Goal: Transaction & Acquisition: Purchase product/service

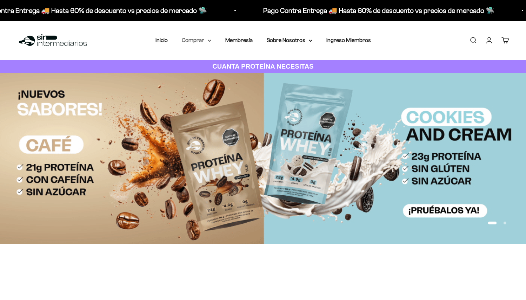
click at [200, 42] on summary "Comprar" at bounding box center [196, 40] width 29 height 9
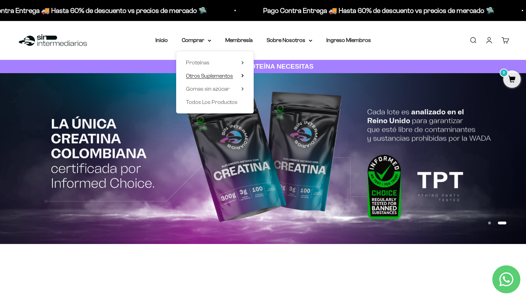
click at [242, 75] on icon at bounding box center [242, 75] width 1 height 3
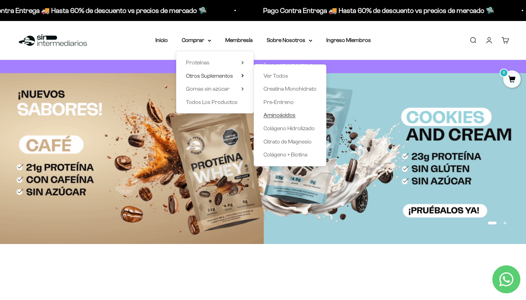
click at [282, 115] on span "Aminoácidos" at bounding box center [279, 115] width 32 height 6
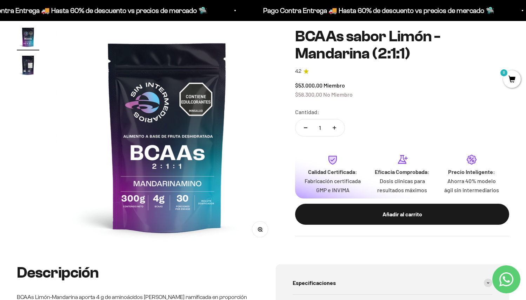
scroll to position [69, 0]
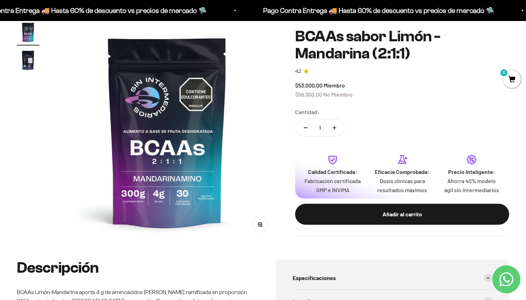
click at [333, 123] on button "Aumentar cantidad" at bounding box center [334, 128] width 20 height 17
type input "2"
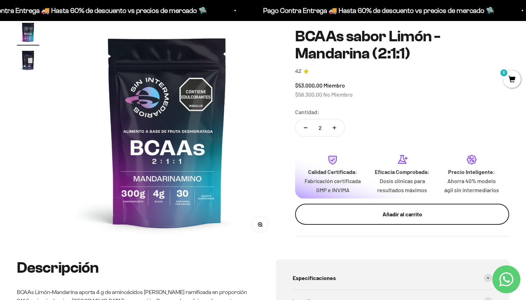
click at [392, 218] on div "Añadir al carrito" at bounding box center [402, 214] width 186 height 9
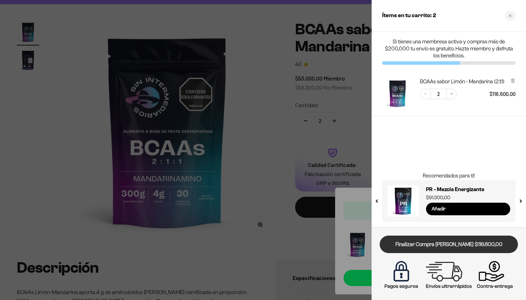
click at [418, 246] on link "Finalizar Compra [PERSON_NAME] $116.600,00" at bounding box center [448, 245] width 138 height 18
